Goal: Find specific page/section: Find specific page/section

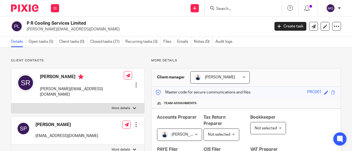
click at [234, 10] on input "Search" at bounding box center [239, 9] width 49 height 5
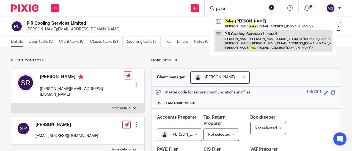
type input "pyke"
click at [228, 33] on link at bounding box center [273, 41] width 118 height 22
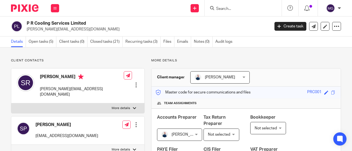
drag, startPoint x: 69, startPoint y: 23, endPoint x: 30, endPoint y: 24, distance: 39.8
click h2 "P R Cooling Services Limited"
drag, startPoint x: 90, startPoint y: 23, endPoint x: 26, endPoint y: 24, distance: 64.3
click div "P R Cooling Services Limited steveraj@prcooling.co.uk"
copy h2 "P R Cooling Services Limited"
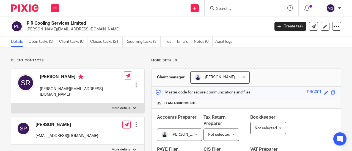
click input "Search"
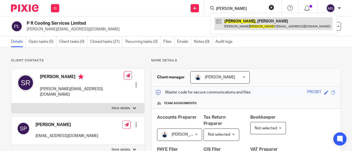
type input "walsh"
click link
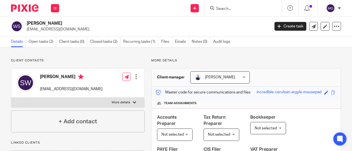
click at [230, 9] on input "Search" at bounding box center [239, 9] width 49 height 5
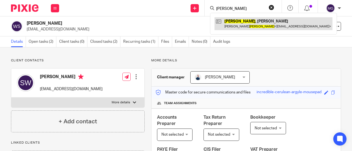
type input "winship"
click at [233, 23] on link at bounding box center [273, 23] width 118 height 13
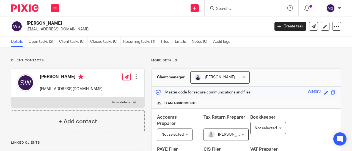
click at [235, 11] on input "Search" at bounding box center [239, 9] width 49 height 5
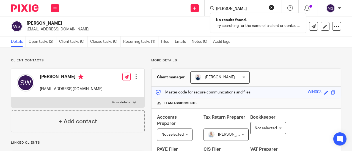
drag, startPoint x: 230, startPoint y: 7, endPoint x: 208, endPoint y: 8, distance: 22.5
click at [208, 8] on div "ashby No results found. Try searching for the name of a client or contact..." at bounding box center [242, 8] width 77 height 16
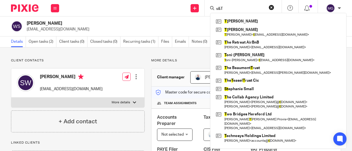
type input "s&T"
click button "submit" at bounding box center [0, 0] width 0 height 0
click at [269, 9] on button "reset" at bounding box center [270, 7] width 5 height 5
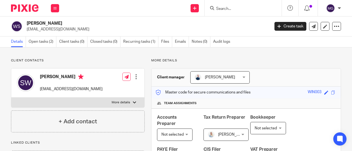
click at [257, 8] on input "Search" at bounding box center [239, 9] width 49 height 5
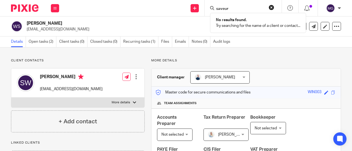
click at [241, 6] on form "saveur" at bounding box center [244, 8] width 58 height 7
drag, startPoint x: 234, startPoint y: 7, endPoint x: 206, endPoint y: 7, distance: 27.7
click at [207, 7] on div "saveur No results found. Try searching for the name of a client or contact..." at bounding box center [242, 8] width 77 height 16
type input "provence"
click at [271, 6] on button "reset" at bounding box center [270, 7] width 5 height 5
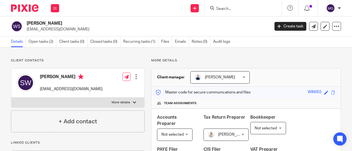
click at [257, 7] on input "Search" at bounding box center [239, 9] width 49 height 5
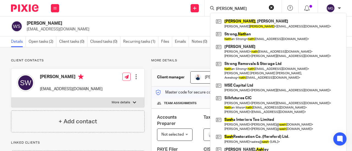
type input "nash"
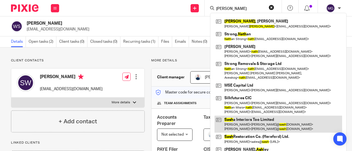
click at [233, 121] on link at bounding box center [277, 124] width 127 height 17
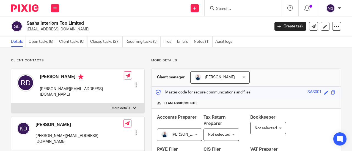
drag, startPoint x: 85, startPoint y: 23, endPoint x: 25, endPoint y: 23, distance: 60.4
click at [25, 23] on div "Sasha Interiors Too Limited hello@sashainteriors.com" at bounding box center [138, 27] width 255 height 12
copy h2 "Sasha Interiors Too Limited"
click at [243, 8] on input "Search" at bounding box center [239, 9] width 49 height 5
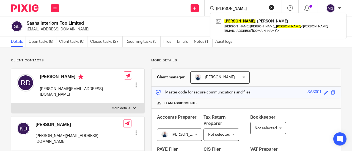
type input "russell"
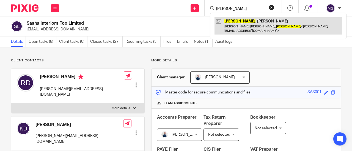
click at [238, 21] on link at bounding box center [277, 25] width 127 height 17
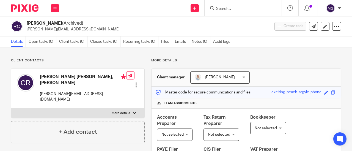
click at [231, 9] on input "Search" at bounding box center [239, 9] width 49 height 5
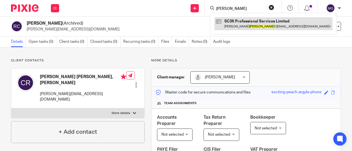
type input "[PERSON_NAME]"
click at [232, 23] on link at bounding box center [273, 23] width 118 height 13
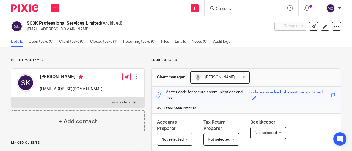
click at [126, 24] on h2 "SC3K Professional Services Limited (Archived)" at bounding box center [122, 24] width 191 height 6
drag, startPoint x: 26, startPoint y: 22, endPoint x: 65, endPoint y: 21, distance: 39.8
click at [65, 21] on div "SC3K Professional Services Limited (Archived) stevekincaid24@hotmail.com" at bounding box center [138, 27] width 255 height 12
copy h2 "SC3K Professional"
click at [225, 10] on input "Search" at bounding box center [239, 9] width 49 height 5
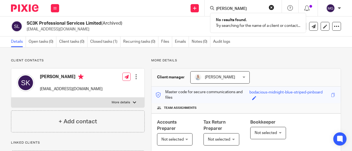
type input "ian wilson"
click at [270, 7] on button "reset" at bounding box center [270, 7] width 5 height 5
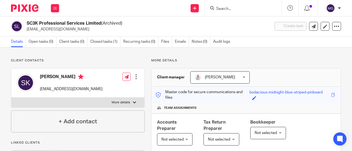
click at [254, 9] on input "Search" at bounding box center [239, 9] width 49 height 5
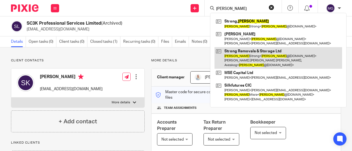
type input "nathan"
click at [256, 51] on link at bounding box center [277, 58] width 127 height 22
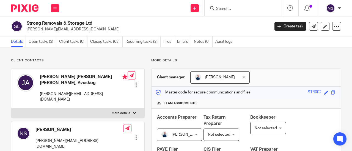
drag, startPoint x: 95, startPoint y: 22, endPoint x: 26, endPoint y: 23, distance: 69.2
click at [26, 23] on div "Strong Removals & Storage Ltd nathan@strong-removals.co.uk" at bounding box center [138, 27] width 255 height 12
copy h2 "Strong Removals & Storage Ltd"
click at [227, 9] on input "Search" at bounding box center [239, 9] width 49 height 5
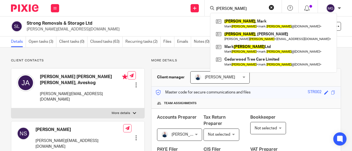
type input "chester"
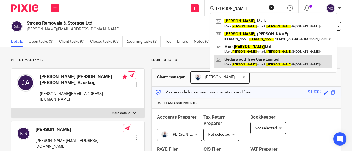
click at [232, 59] on link at bounding box center [273, 61] width 118 height 13
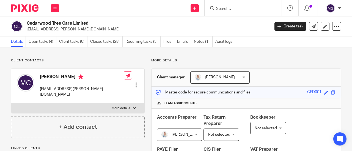
drag, startPoint x: 92, startPoint y: 23, endPoint x: 24, endPoint y: 24, distance: 67.8
click at [24, 24] on div "Cedarwood Tree Care Limited [EMAIL_ADDRESS][PERSON_NAME][DOMAIN_NAME]" at bounding box center [138, 27] width 255 height 12
copy h2 "Cedarwood Tree Care Limited"
click at [231, 9] on input "Search" at bounding box center [239, 9] width 49 height 5
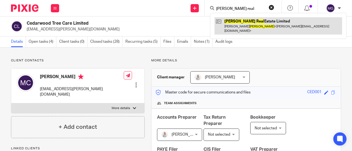
type input "[PERSON_NAME] real"
click at [241, 22] on link at bounding box center [277, 25] width 127 height 17
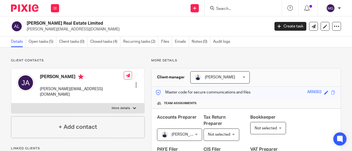
drag, startPoint x: 83, startPoint y: 23, endPoint x: 26, endPoint y: 23, distance: 56.3
click at [27, 23] on h2 "[PERSON_NAME] Real Estate Limited" at bounding box center [122, 24] width 191 height 6
copy h2 "[PERSON_NAME] Real Estate Limited"
click at [228, 10] on input "Search" at bounding box center [239, 9] width 49 height 5
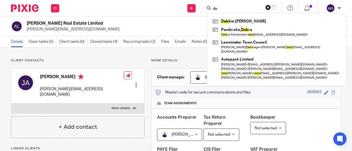
type input "d"
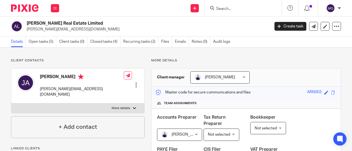
click at [221, 9] on input "Search" at bounding box center [239, 9] width 49 height 5
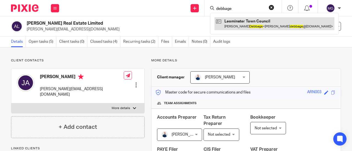
type input "debbage"
click at [223, 27] on link at bounding box center [274, 23] width 120 height 13
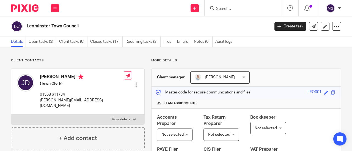
click at [230, 7] on input "Search" at bounding box center [239, 9] width 49 height 5
type input "r"
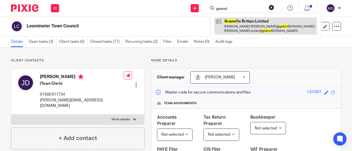
type input "granvi"
click at [232, 22] on link at bounding box center [265, 25] width 102 height 17
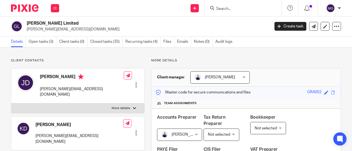
drag, startPoint x: 79, startPoint y: 22, endPoint x: 27, endPoint y: 24, distance: 52.2
click at [27, 24] on h2 "Granville Brittan Limited" at bounding box center [122, 24] width 191 height 6
copy h2 "Granville Brittan Limited"
click at [70, 23] on h2 "Granville Brittan Limited" at bounding box center [122, 24] width 191 height 6
click at [58, 24] on h2 "Granville Brittan Limited" at bounding box center [122, 24] width 191 height 6
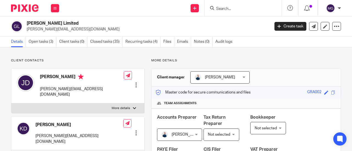
click at [72, 23] on h2 "Granville Brittan Limited" at bounding box center [122, 24] width 191 height 6
drag, startPoint x: 59, startPoint y: 24, endPoint x: 27, endPoint y: 23, distance: 32.4
click at [27, 23] on h2 "Granville Brittan Limited" at bounding box center [122, 24] width 191 height 6
copy h2 "Granville Brittan"
click at [232, 10] on input "Search" at bounding box center [239, 9] width 49 height 5
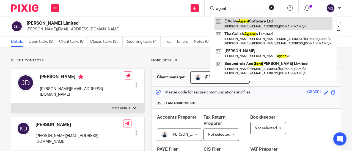
type input "agent"
click at [237, 22] on link at bounding box center [273, 23] width 118 height 13
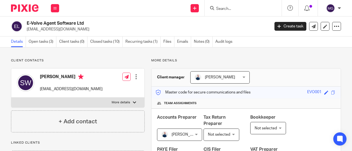
drag, startPoint x: 84, startPoint y: 24, endPoint x: 26, endPoint y: 25, distance: 58.0
click at [27, 25] on h2 "E-Volve Agent Software Ltd" at bounding box center [122, 24] width 191 height 6
copy h2 "E-Volve Agent Software Ltd"
click at [228, 10] on input "Search" at bounding box center [239, 9] width 49 height 5
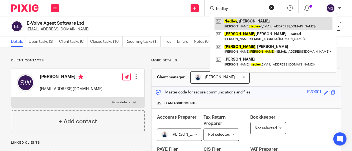
type input "hedley"
click at [233, 22] on link at bounding box center [273, 23] width 118 height 13
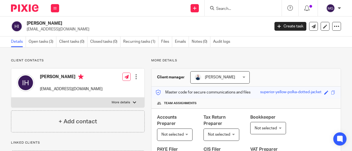
click at [229, 10] on input "Search" at bounding box center [239, 9] width 49 height 5
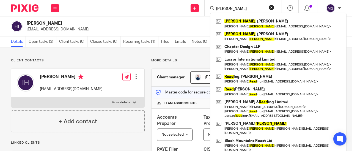
type input "[PERSON_NAME]"
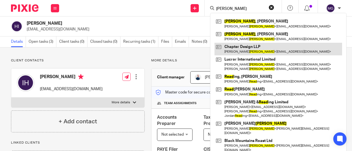
click at [241, 45] on link at bounding box center [277, 49] width 127 height 13
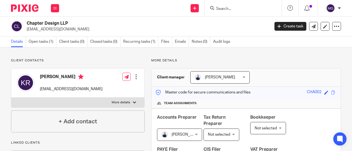
click at [238, 8] on input "Search" at bounding box center [239, 9] width 49 height 5
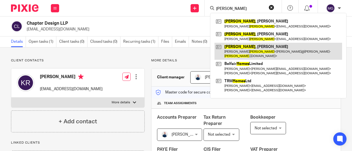
type input "holmes"
click at [238, 46] on link at bounding box center [277, 51] width 127 height 17
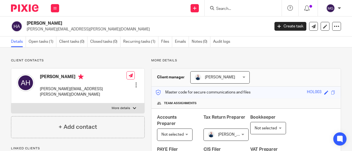
click at [234, 9] on input "Search" at bounding box center [239, 9] width 49 height 5
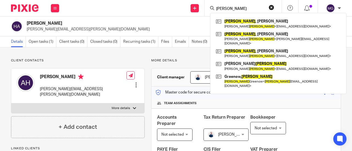
type input "lewis"
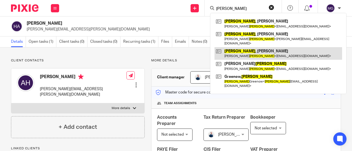
click at [232, 47] on link at bounding box center [277, 53] width 127 height 13
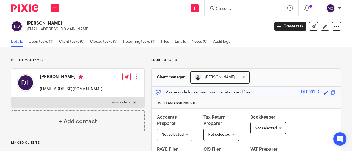
click at [225, 10] on input "Search" at bounding box center [239, 9] width 49 height 5
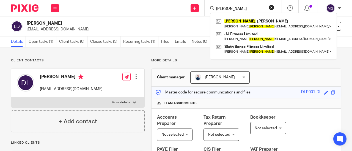
type input "wheadon"
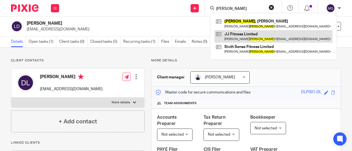
click at [245, 35] on link at bounding box center [273, 36] width 118 height 13
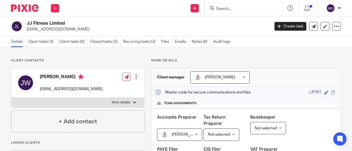
drag, startPoint x: 65, startPoint y: 22, endPoint x: 22, endPoint y: 25, distance: 42.6
click at [25, 24] on div "JJ Fitness Limited [EMAIL_ADDRESS][DOMAIN_NAME]" at bounding box center [138, 27] width 255 height 12
copy h2 "JJ Fitness Limited"
click at [235, 8] on input "Search" at bounding box center [239, 9] width 49 height 5
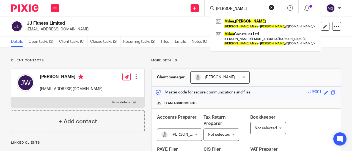
type input "[PERSON_NAME]"
click button "submit" at bounding box center [0, 0] width 0 height 0
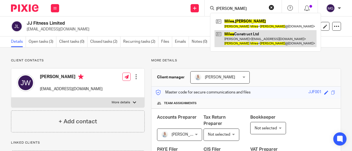
click at [233, 36] on link at bounding box center [265, 38] width 102 height 17
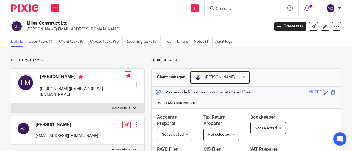
click at [235, 9] on input "Search" at bounding box center [239, 9] width 49 height 5
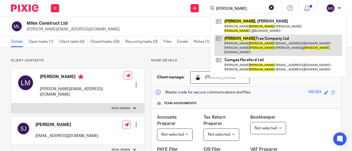
type input "[PERSON_NAME]"
click at [239, 35] on link at bounding box center [277, 46] width 127 height 22
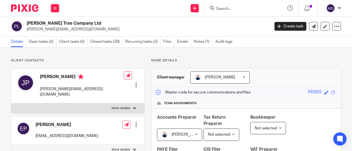
drag, startPoint x: 0, startPoint y: 0, endPoint x: 26, endPoint y: 23, distance: 35.2
click at [26, 23] on div "Peebles Tree Company Ltd justin.peebles1@gmail.com" at bounding box center [138, 27] width 255 height 12
copy h2 "Peebles Tree Company Ltd"
click at [231, 6] on form at bounding box center [244, 8] width 58 height 7
click at [241, 7] on input "Search" at bounding box center [239, 9] width 49 height 5
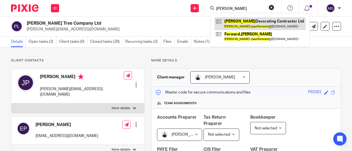
type input "[PERSON_NAME]"
click at [238, 20] on link at bounding box center [259, 23] width 91 height 13
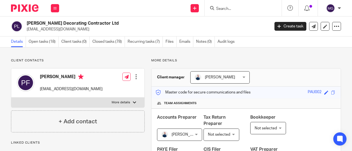
drag, startPoint x: 0, startPoint y: 0, endPoint x: 26, endPoint y: 23, distance: 34.1
click at [26, 23] on div "[PERSON_NAME] Decorating Contractor Ltd [EMAIL_ADDRESS][DOMAIN_NAME]" at bounding box center [138, 27] width 255 height 12
copy h2 "Paul Forward Decorating Contractor Ltd"
click at [228, 9] on input "Search" at bounding box center [239, 9] width 49 height 5
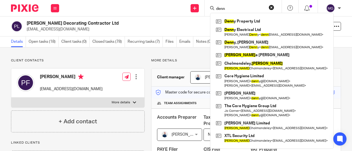
type input "denn"
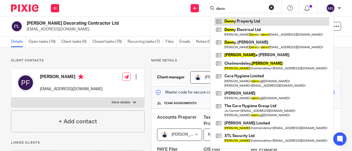
click at [235, 22] on link at bounding box center [271, 21] width 115 height 8
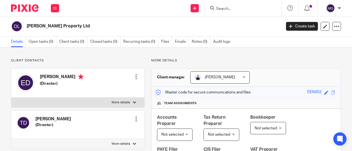
drag, startPoint x: 0, startPoint y: 0, endPoint x: 26, endPoint y: 24, distance: 36.0
click at [26, 22] on div "Denny Property Ltd" at bounding box center [144, 27] width 266 height 12
copy h2 "Denny Property Ltd"
click at [232, 8] on input "Search" at bounding box center [239, 9] width 49 height 5
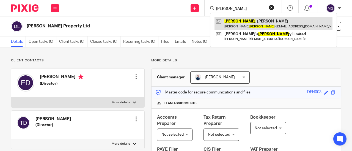
type input "baker"
click at [230, 21] on link at bounding box center [273, 23] width 118 height 13
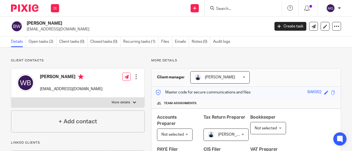
click at [225, 8] on input "Search" at bounding box center [239, 9] width 49 height 5
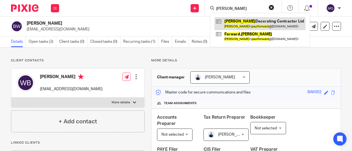
type input "[PERSON_NAME]"
click at [229, 22] on link at bounding box center [259, 23] width 91 height 13
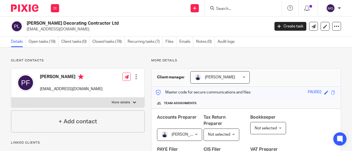
drag, startPoint x: 114, startPoint y: 23, endPoint x: 27, endPoint y: 23, distance: 86.2
click at [27, 23] on h2 "[PERSON_NAME] Decorating Contractor Ltd" at bounding box center [122, 24] width 191 height 6
copy h2 "[PERSON_NAME] Decorating Contractor Ltd"
click at [242, 9] on input "Search" at bounding box center [239, 9] width 49 height 5
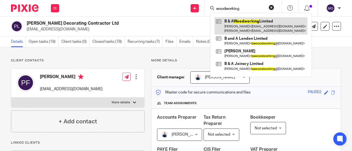
type input "woodworking"
click at [238, 20] on link at bounding box center [260, 25] width 93 height 17
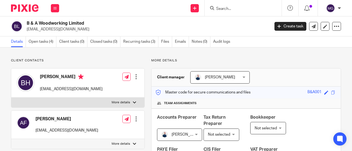
drag, startPoint x: 0, startPoint y: 0, endPoint x: 26, endPoint y: 24, distance: 35.2
click at [26, 24] on div "B & A Woodworking Limited [EMAIL_ADDRESS][DOMAIN_NAME]" at bounding box center [138, 27] width 255 height 12
copy h2 "B & A Woodworking Limited"
